Goal: Complete Application Form: Complete application form

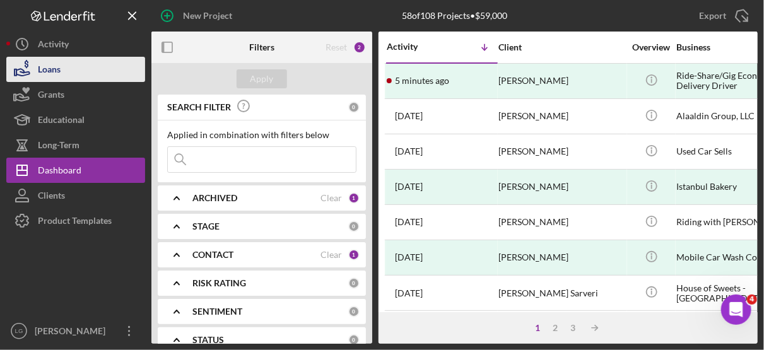
click at [54, 71] on div "Loans" at bounding box center [49, 71] width 23 height 28
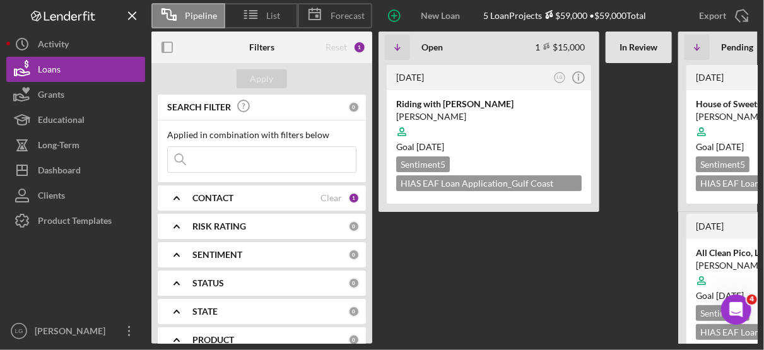
click at [170, 102] on b "SEARCH FILTER" at bounding box center [199, 107] width 64 height 10
click at [514, 127] on div at bounding box center [488, 132] width 185 height 24
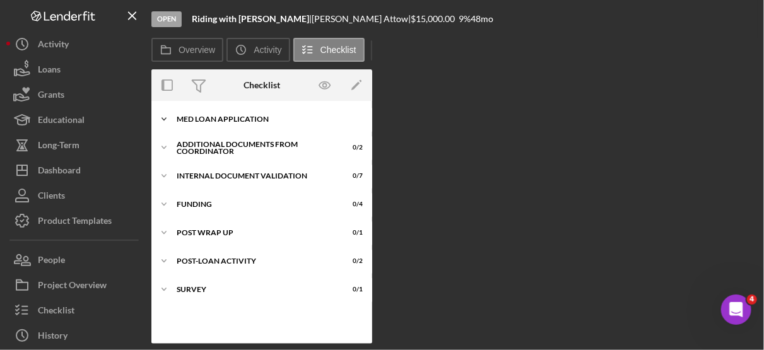
click at [247, 119] on div "MED Loan Application" at bounding box center [267, 119] width 180 height 8
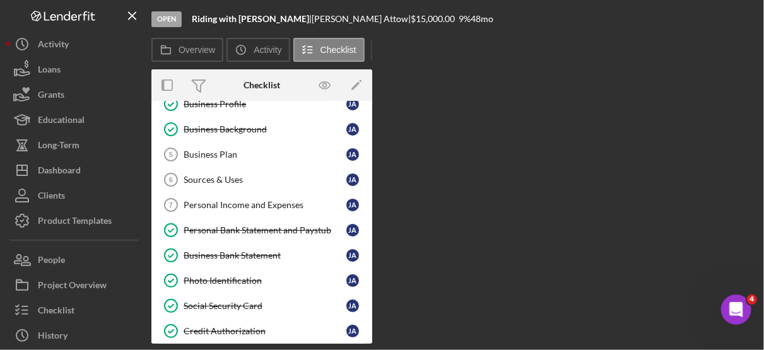
scroll to position [93, 0]
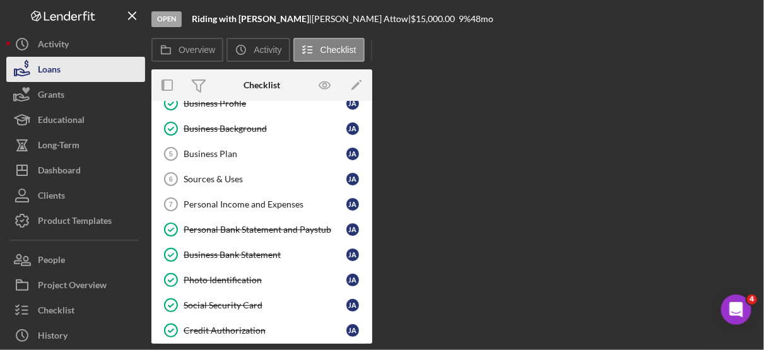
click at [47, 64] on div "Loans" at bounding box center [49, 71] width 23 height 28
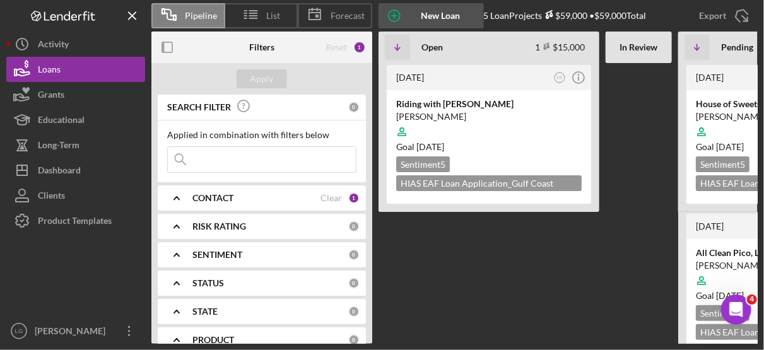
click at [436, 13] on div "New Loan Project" at bounding box center [440, 15] width 61 height 25
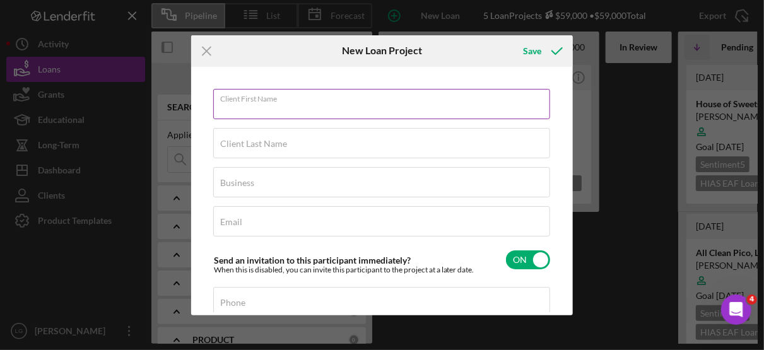
click at [241, 112] on input "Client First Name" at bounding box center [381, 104] width 337 height 30
type input "[PERSON_NAME]"
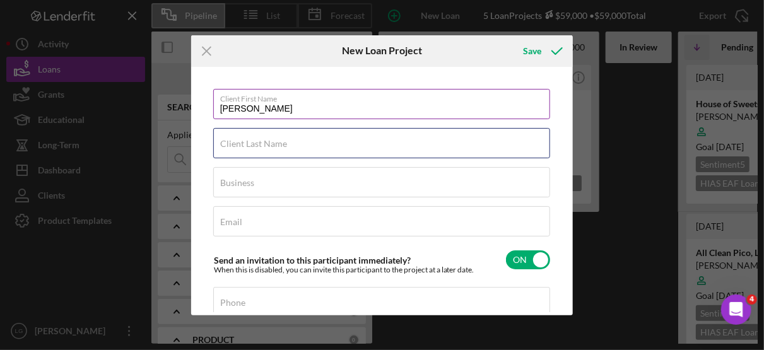
type input "Quitian"
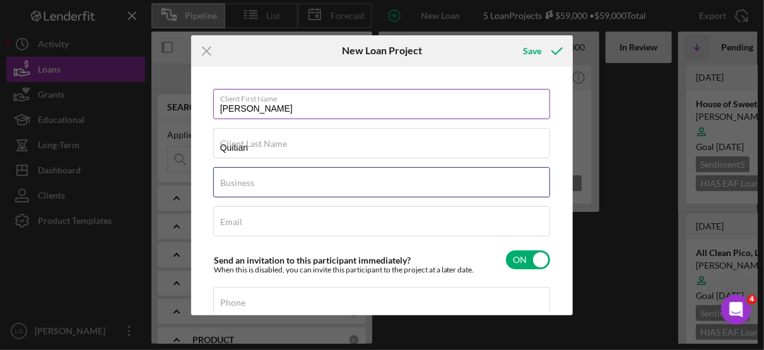
type input "Ride-Share/Gig Economy Delivery Driver"
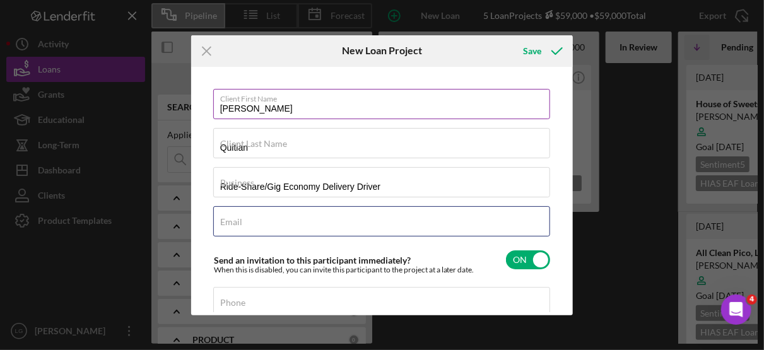
type input "[EMAIL_ADDRESS][DOMAIN_NAME]"
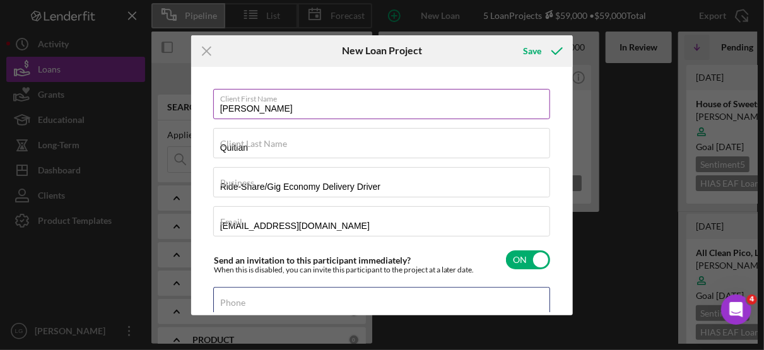
type input "[PHONE_NUMBER]"
type input "[PERSON_NAME]"
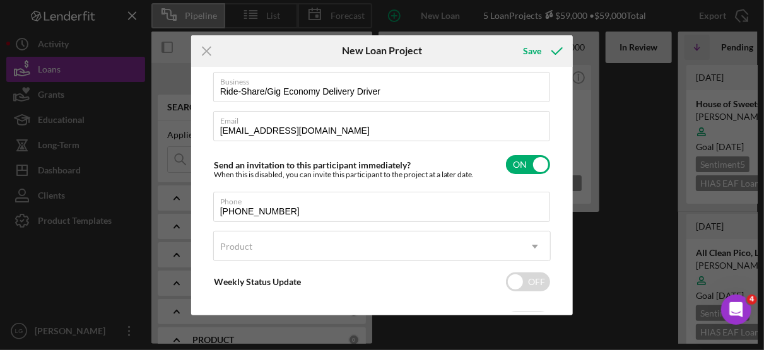
scroll to position [97, 0]
click at [238, 207] on input "[PHONE_NUMBER]" at bounding box center [381, 206] width 337 height 30
click at [293, 213] on input "(863) 681-54##" at bounding box center [381, 206] width 337 height 30
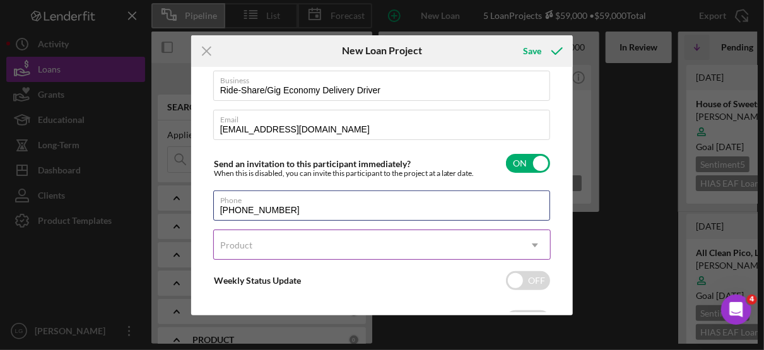
type input "[PHONE_NUMBER]"
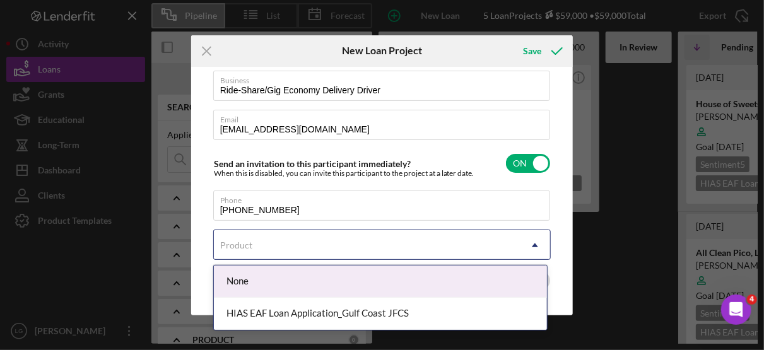
click at [531, 249] on icon "Icon/Dropdown Arrow" at bounding box center [535, 245] width 30 height 30
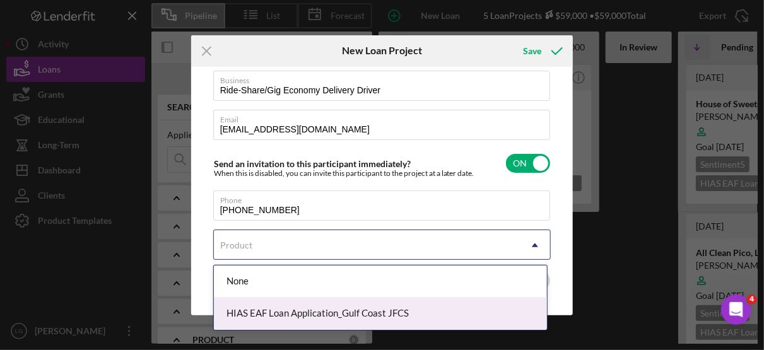
click at [399, 307] on div "HIAS EAF Loan Application_Gulf Coast JFCS" at bounding box center [380, 314] width 333 height 32
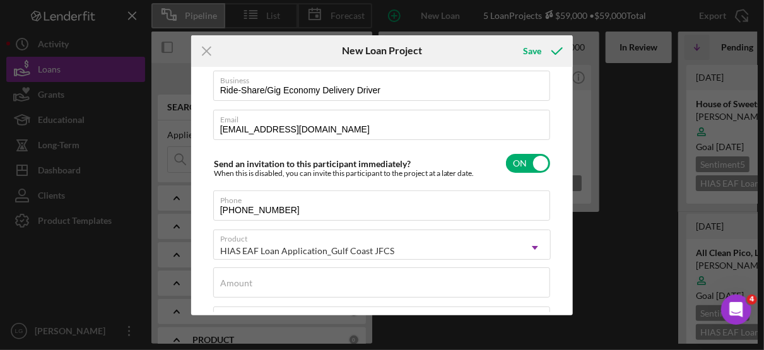
scroll to position [264, 0]
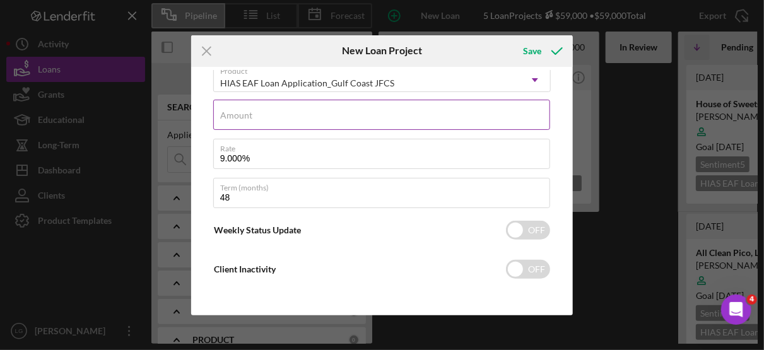
click at [247, 117] on label "Amount" at bounding box center [236, 115] width 32 height 10
click at [247, 117] on input "Amount" at bounding box center [381, 115] width 337 height 30
type input "$20,000"
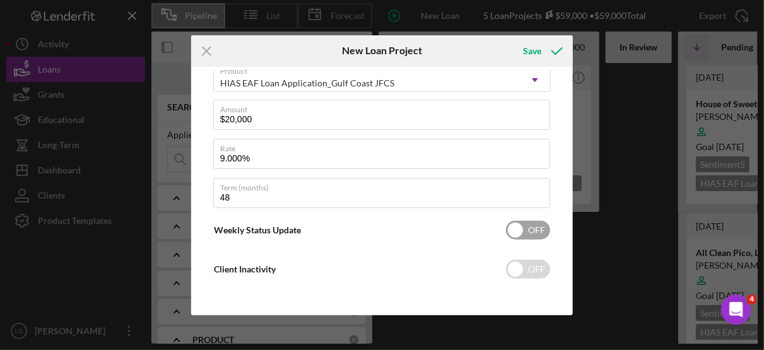
click at [512, 230] on input "checkbox" at bounding box center [528, 230] width 44 height 19
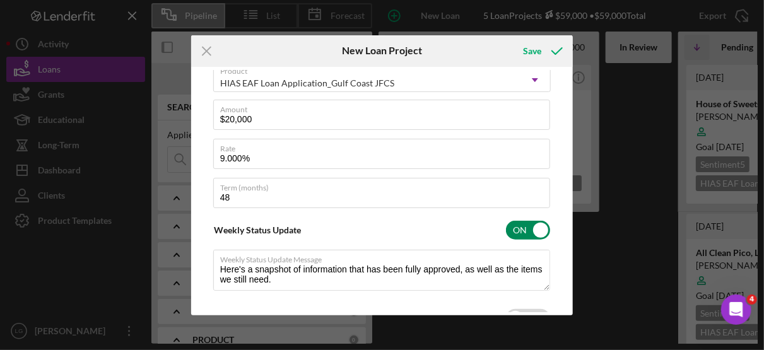
click at [535, 228] on input "checkbox" at bounding box center [528, 230] width 44 height 19
checkbox input "false"
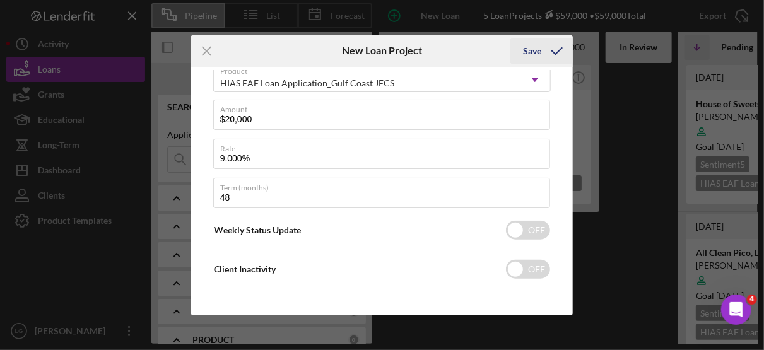
click at [530, 50] on div "Save" at bounding box center [532, 50] width 18 height 25
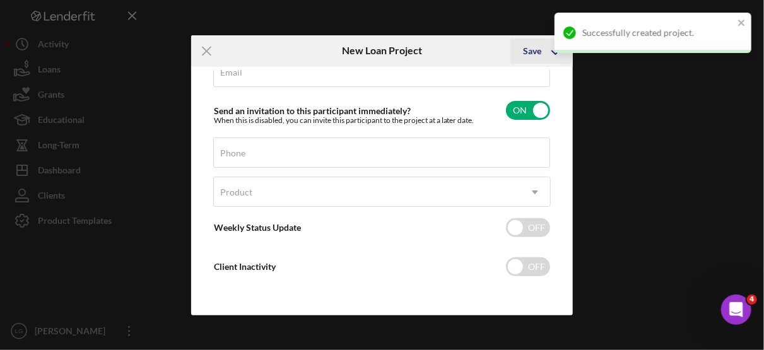
scroll to position [147, 0]
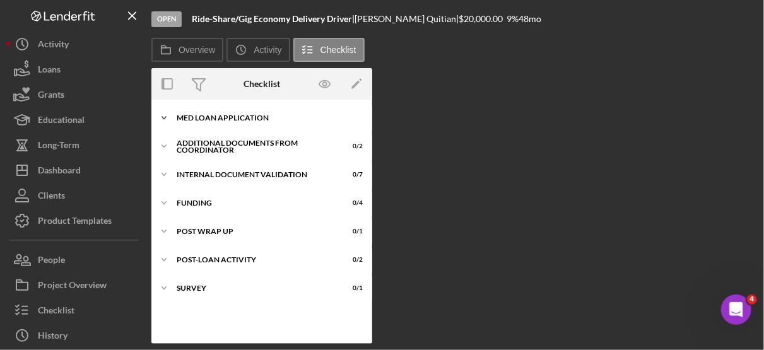
click at [225, 111] on div "Icon/Expander MED Loan Application 0 / 16" at bounding box center [261, 117] width 221 height 25
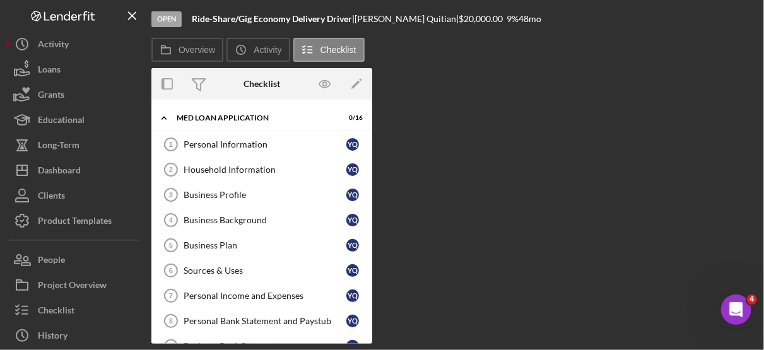
click at [368, 281] on div "Personal Information 1 Personal Information Y Q Household Information 2 Househo…" at bounding box center [261, 337] width 221 height 410
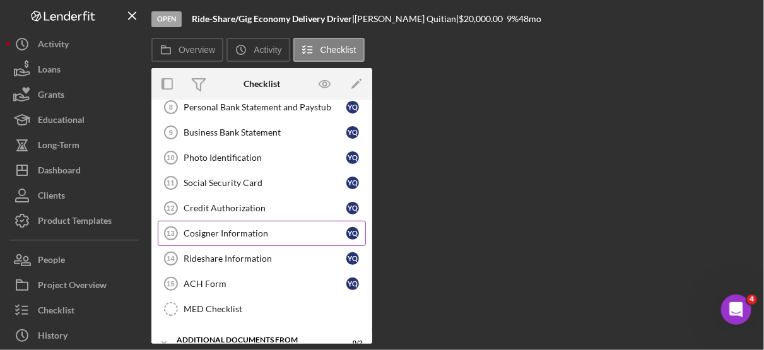
click at [230, 228] on div "Cosigner Information" at bounding box center [265, 233] width 163 height 10
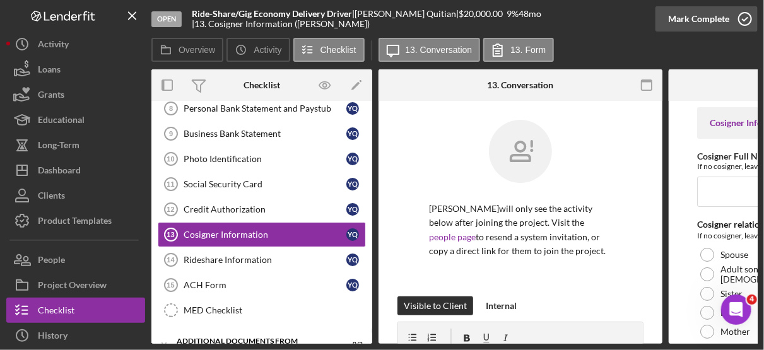
click at [739, 18] on icon "button" at bounding box center [745, 19] width 32 height 32
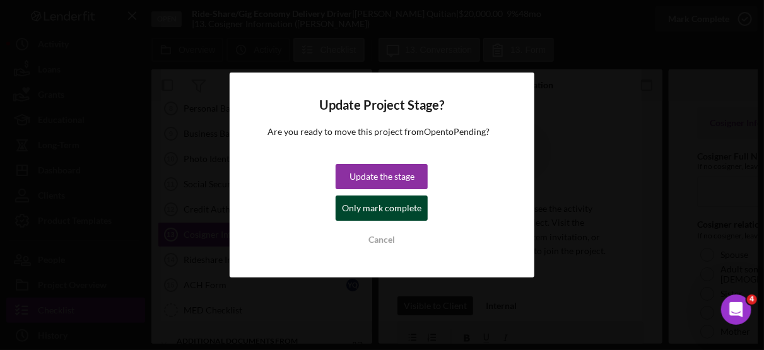
click at [395, 210] on div "Only mark complete" at bounding box center [381, 208] width 79 height 25
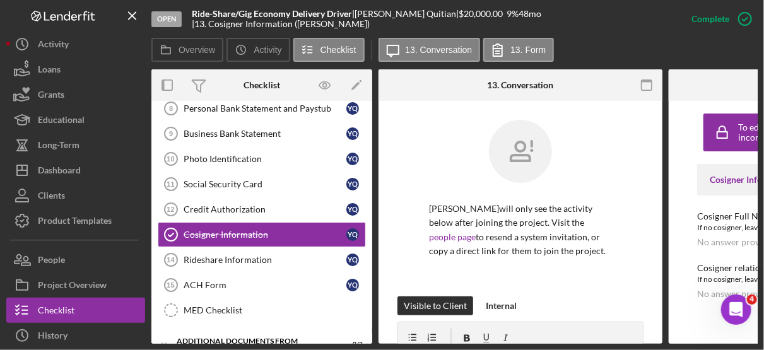
click at [661, 86] on div at bounding box center [647, 85] width 32 height 32
click at [372, 114] on div "Overview Internal Workflow Stage Open Icon/Dropdown Arrow Archive (can unarchiv…" at bounding box center [454, 206] width 606 height 274
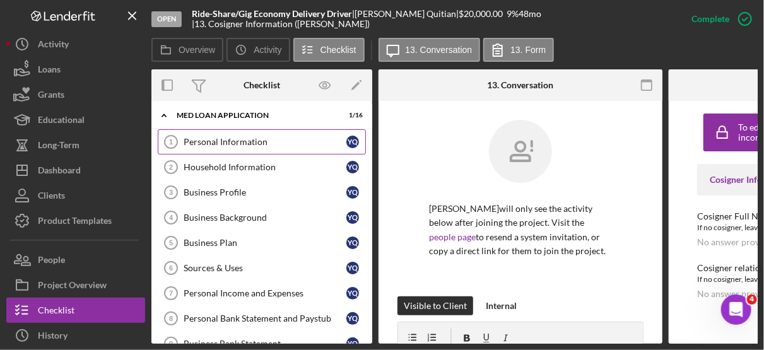
click at [248, 139] on div "Personal Information" at bounding box center [265, 142] width 163 height 10
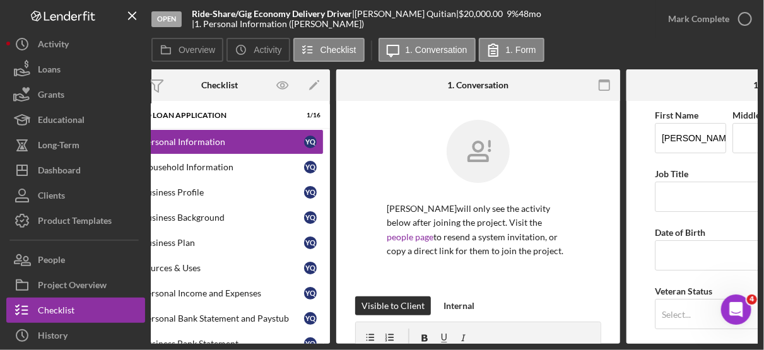
scroll to position [0, 194]
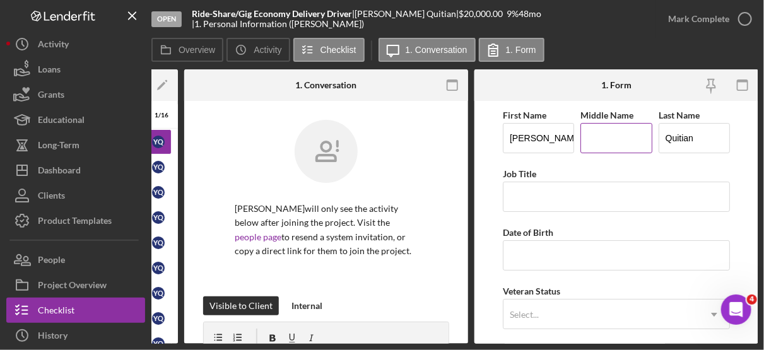
click at [626, 144] on input "Middle Name" at bounding box center [615, 138] width 71 height 30
type input "[PERSON_NAME]"
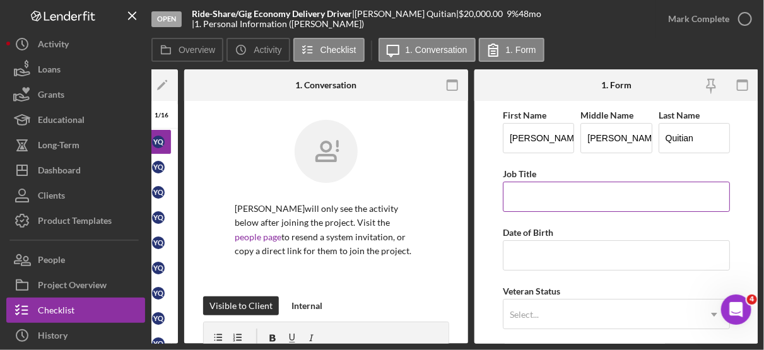
click at [546, 192] on input "Job Title" at bounding box center [616, 197] width 227 height 30
type input "D"
type input "r"
type input "R"
type input "Delivery Driver"
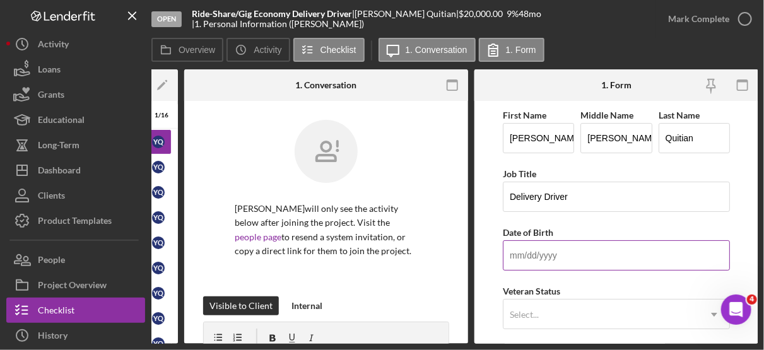
click at [553, 250] on input "Date of Birth" at bounding box center [616, 255] width 227 height 30
type input "[DATE]"
type input "[STREET_ADDRESS]"
type input "Riverview"
type input "33578"
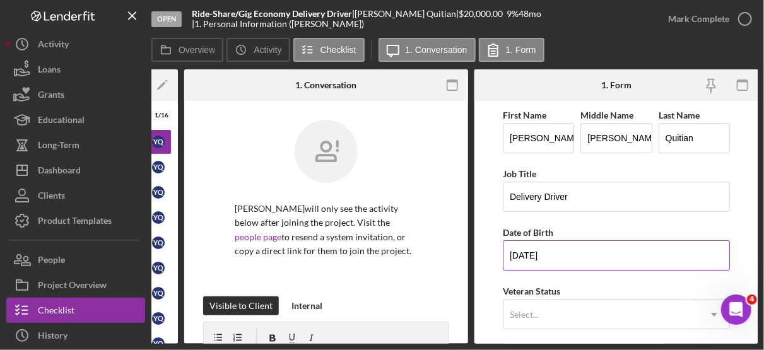
type input "Hillsborough"
type input "$70,000"
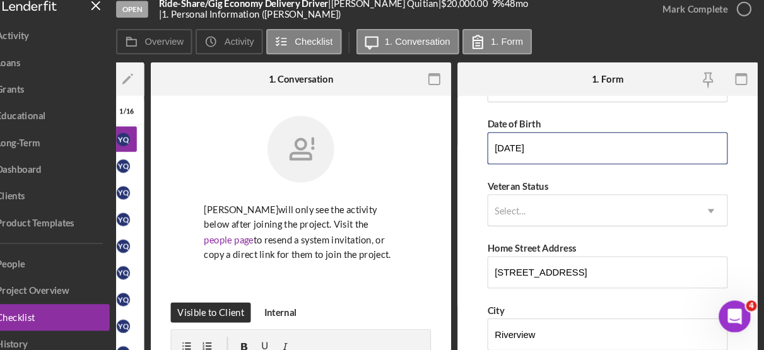
scroll to position [139, 0]
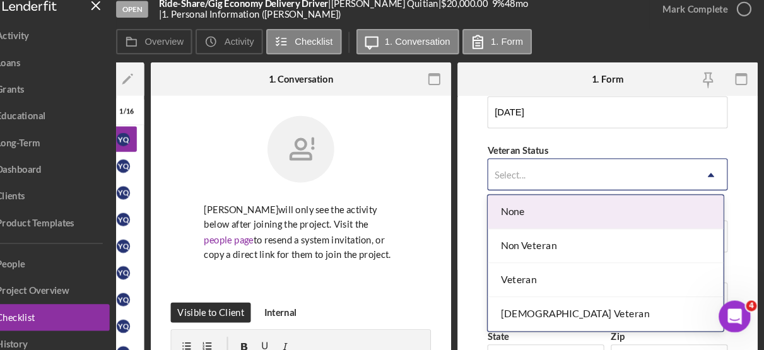
click at [536, 212] on div "None" at bounding box center [614, 211] width 223 height 32
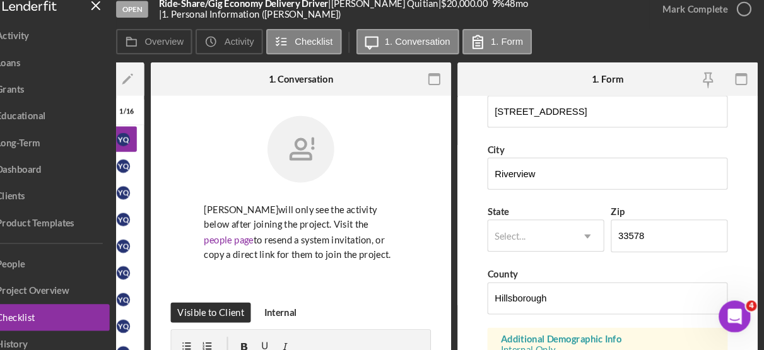
scroll to position [257, 0]
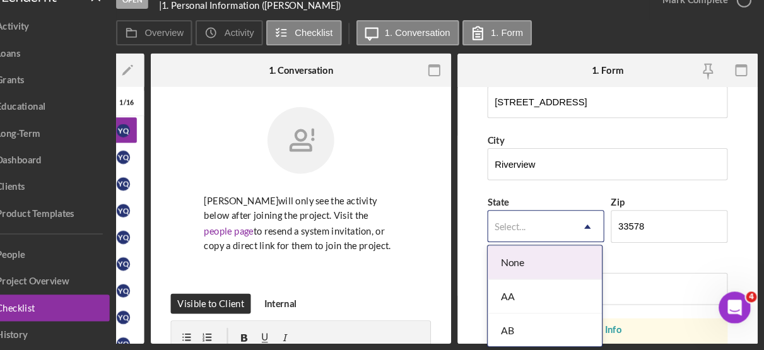
click at [616, 325] on div "Additional Demographic Info" at bounding box center [616, 330] width 202 height 10
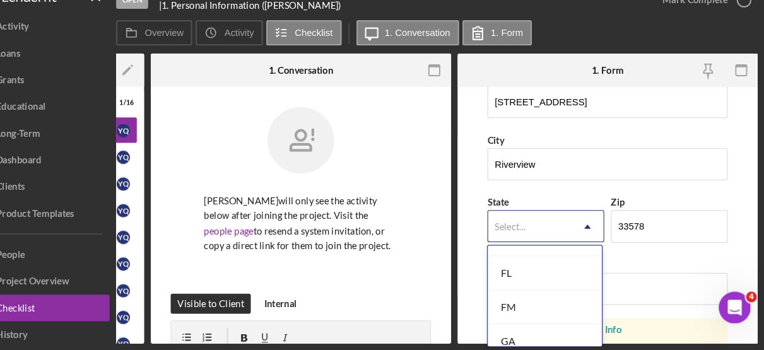
scroll to position [495, 0]
click at [524, 280] on div "FL" at bounding box center [557, 287] width 108 height 32
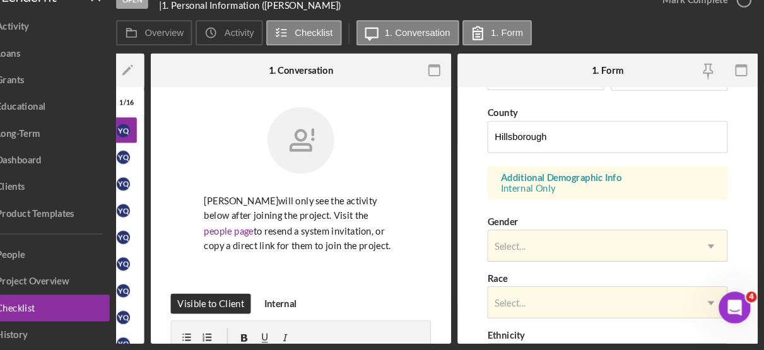
scroll to position [402, 0]
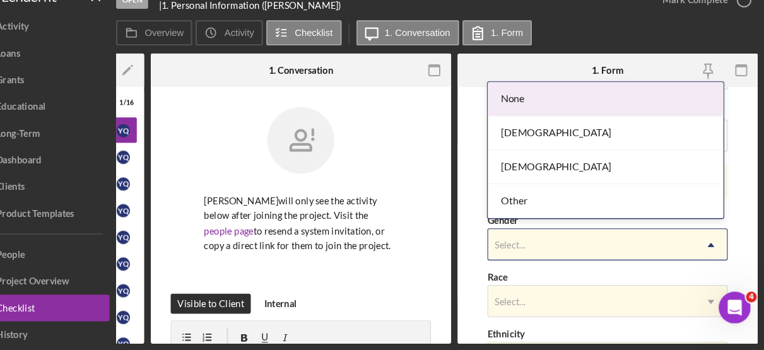
click at [541, 147] on div "[DEMOGRAPHIC_DATA]" at bounding box center [614, 145] width 223 height 32
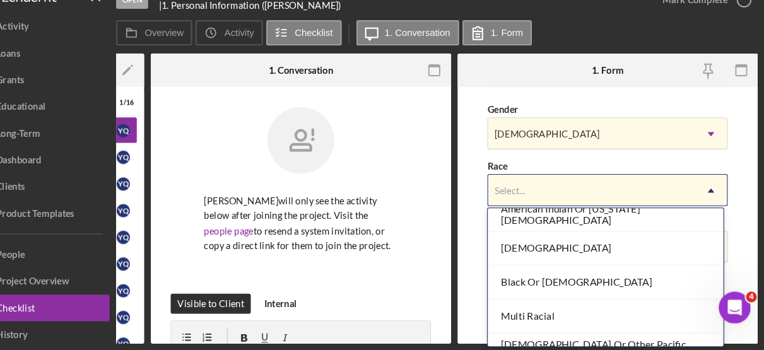
scroll to position [125, 0]
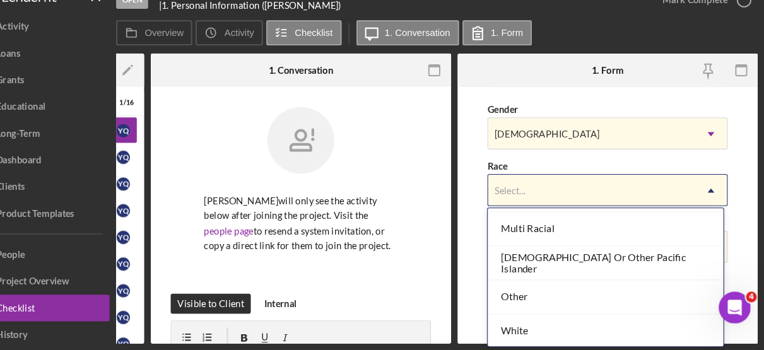
click at [551, 230] on div "Multi Racial" at bounding box center [614, 236] width 223 height 32
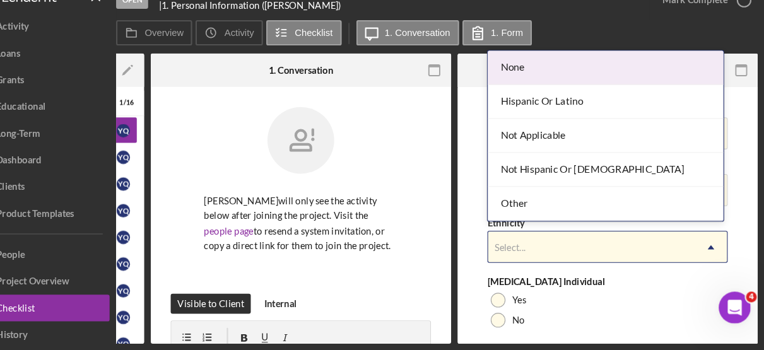
click at [568, 119] on div "Hispanic Or Latino" at bounding box center [614, 115] width 223 height 32
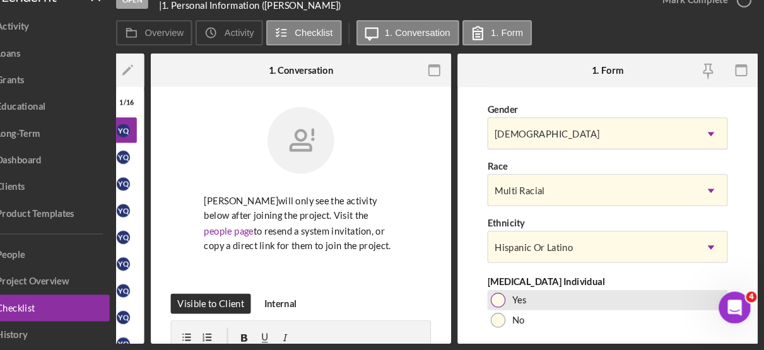
click at [519, 293] on div "Yes" at bounding box center [616, 302] width 227 height 19
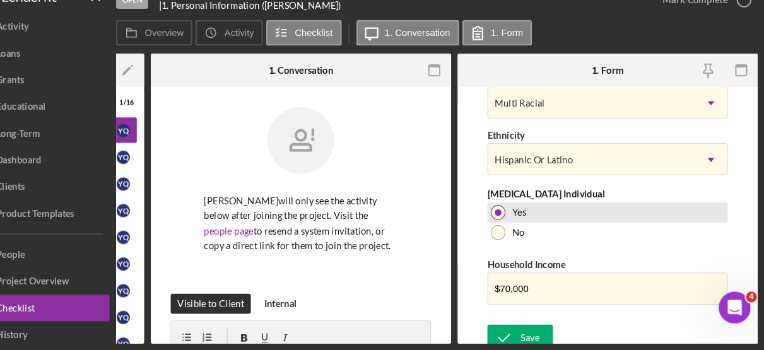
scroll to position [598, 0]
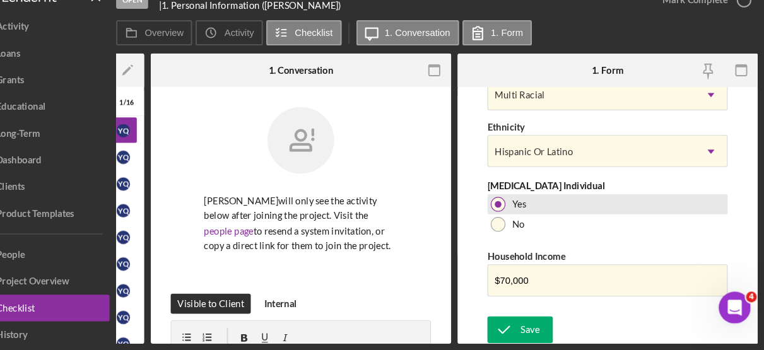
click at [546, 327] on div "Save" at bounding box center [543, 330] width 18 height 25
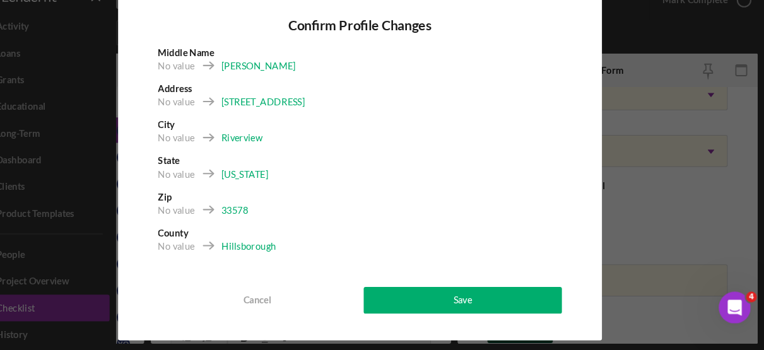
click at [484, 305] on div "Save" at bounding box center [479, 302] width 18 height 25
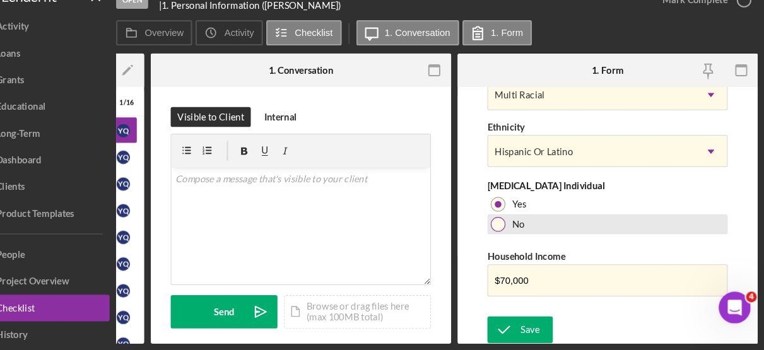
scroll to position [0, 0]
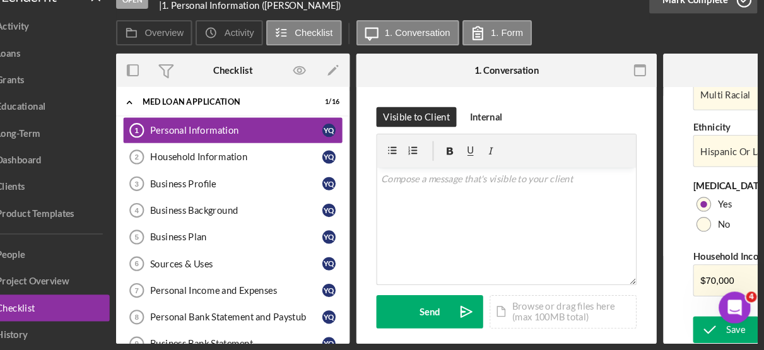
click at [744, 21] on icon "button" at bounding box center [745, 19] width 32 height 32
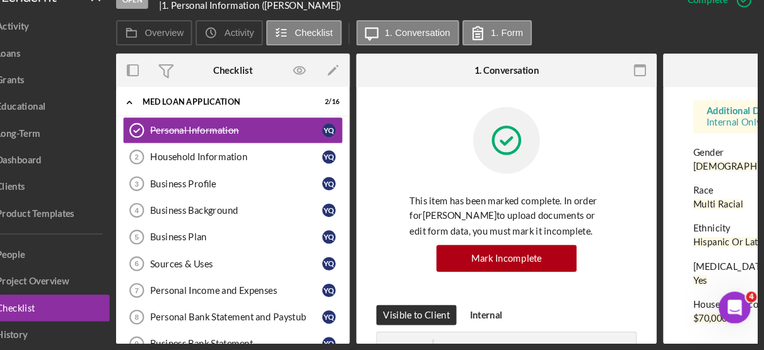
scroll to position [349, 0]
click at [372, 327] on div "Icon/Expander MED Loan Application 2 / 16 Personal Information Personal Informa…" at bounding box center [261, 222] width 221 height 243
click at [201, 169] on div "Household Information" at bounding box center [265, 167] width 163 height 10
